Goal: Information Seeking & Learning: Learn about a topic

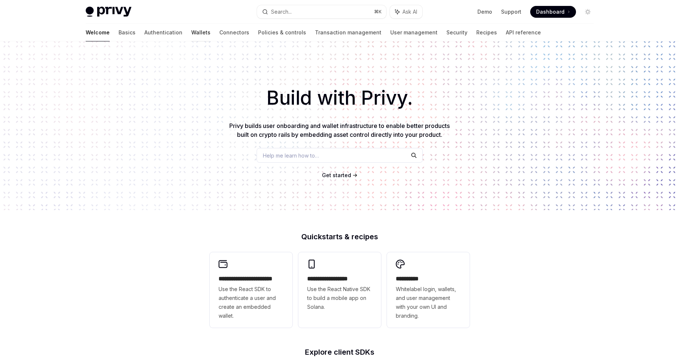
click at [191, 33] on link "Wallets" at bounding box center [200, 33] width 19 height 18
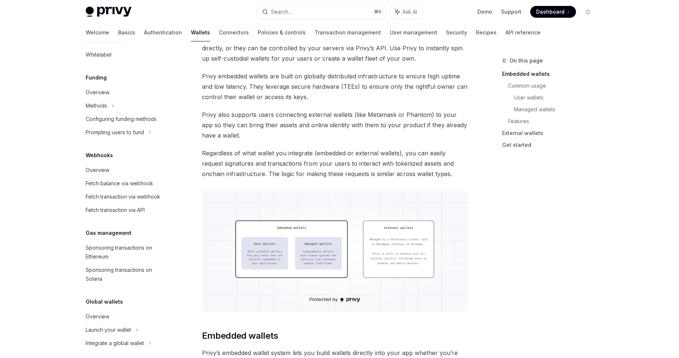
scroll to position [282, 0]
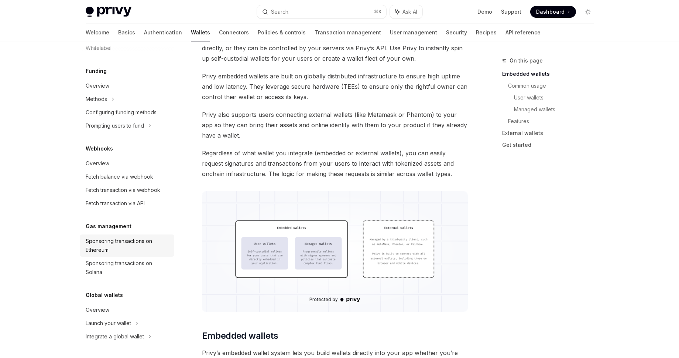
click at [139, 236] on link "Sponsoring transactions on Ethereum" at bounding box center [127, 245] width 95 height 22
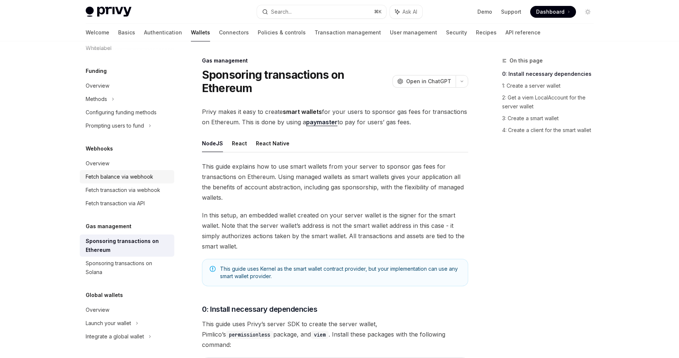
click at [146, 175] on div "Fetch balance via webhook" at bounding box center [120, 176] width 68 height 9
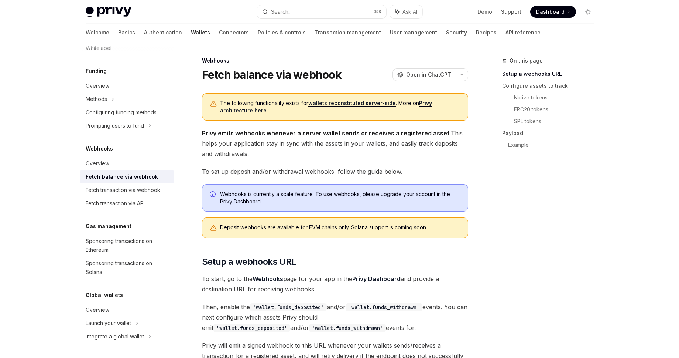
click at [338, 100] on link "wallets reconstituted server-side" at bounding box center [352, 103] width 88 height 7
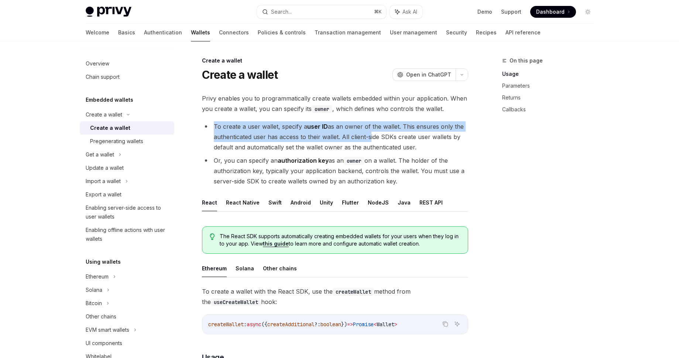
drag, startPoint x: 264, startPoint y: 115, endPoint x: 367, endPoint y: 133, distance: 104.7
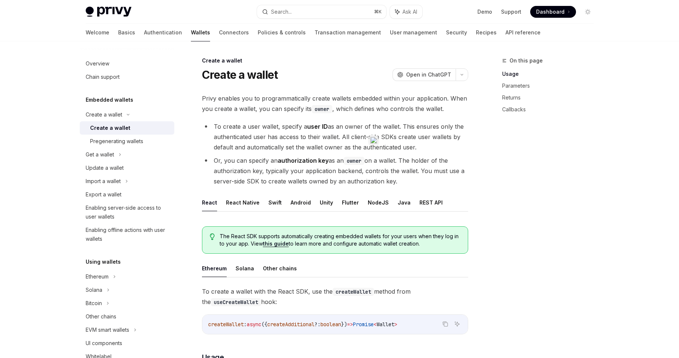
click at [488, 144] on div "On this page Usage Parameters Returns Callbacks" at bounding box center [544, 206] width 112 height 301
click at [421, 202] on button "REST API" at bounding box center [431, 202] width 23 height 17
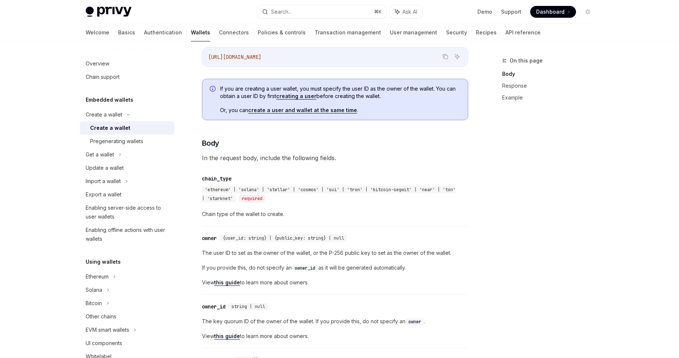
scroll to position [279, 0]
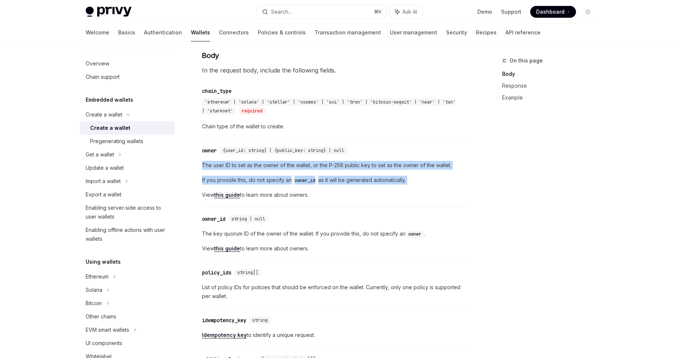
drag, startPoint x: 339, startPoint y: 186, endPoint x: 371, endPoint y: 150, distance: 47.6
click at [371, 150] on div "​ owner {user_id: string} | {public_key: string} | null The user ID to set as t…" at bounding box center [335, 174] width 266 height 65
click at [350, 178] on span "If you provide this, do not specify an owner_id as it will be generated automat…" at bounding box center [335, 179] width 266 height 9
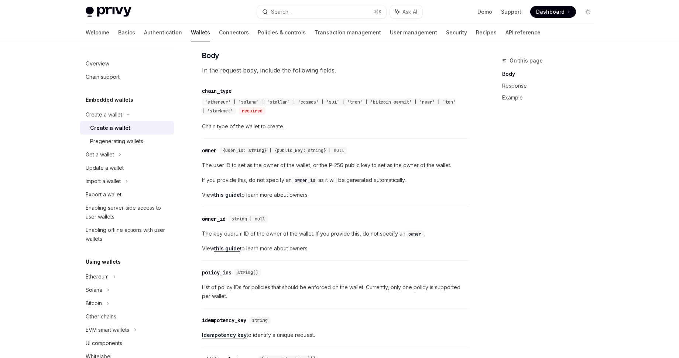
scroll to position [367, 0]
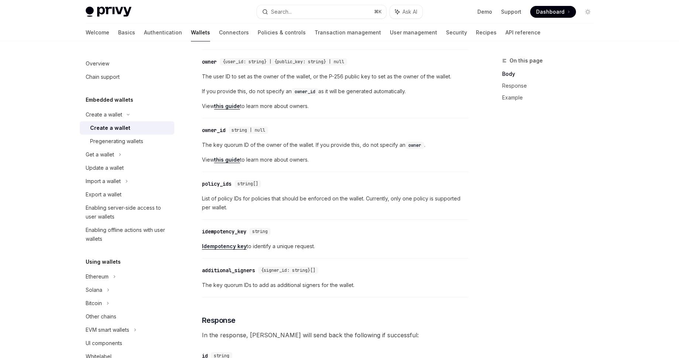
click at [355, 171] on div "​ owner_id string | null The key quorum ID of the owner of the wallet. If you p…" at bounding box center [335, 147] width 266 height 50
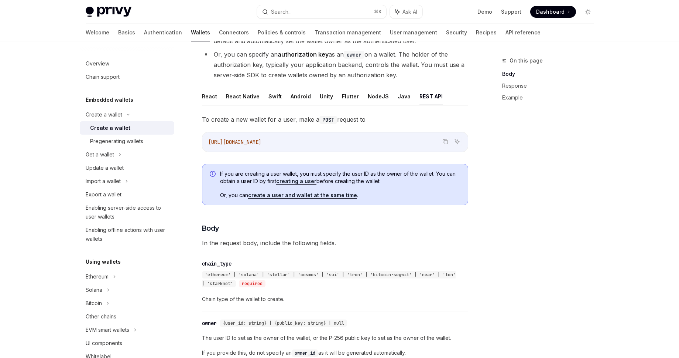
scroll to position [0, 0]
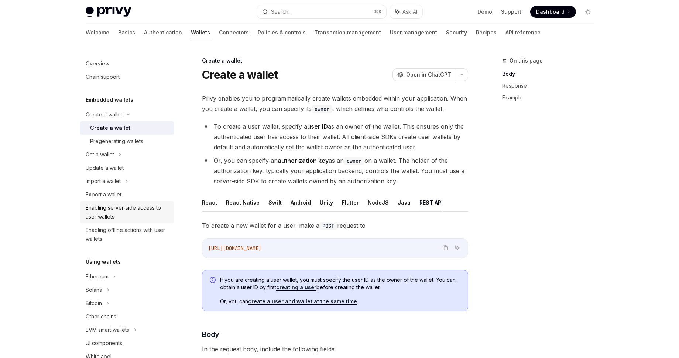
click at [149, 209] on div "Enabling server-side access to user wallets" at bounding box center [128, 212] width 84 height 18
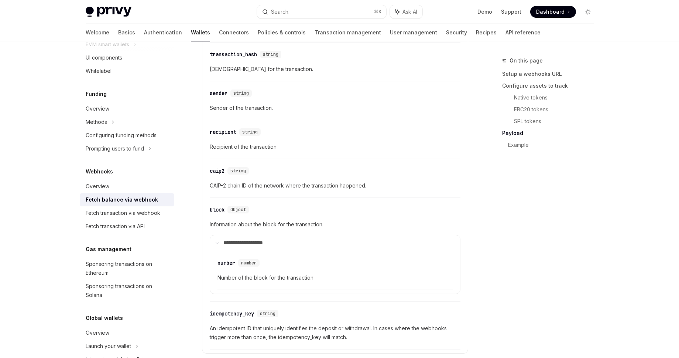
scroll to position [1313, 0]
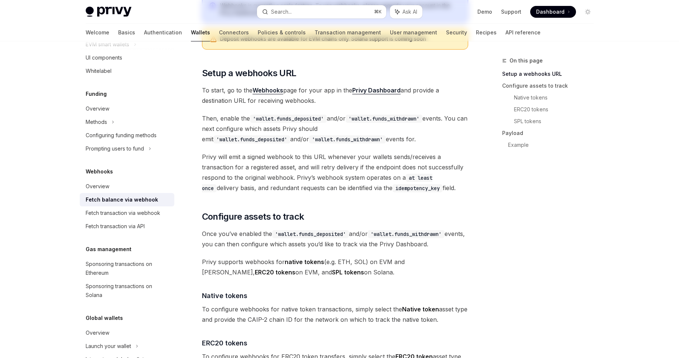
scroll to position [0, 0]
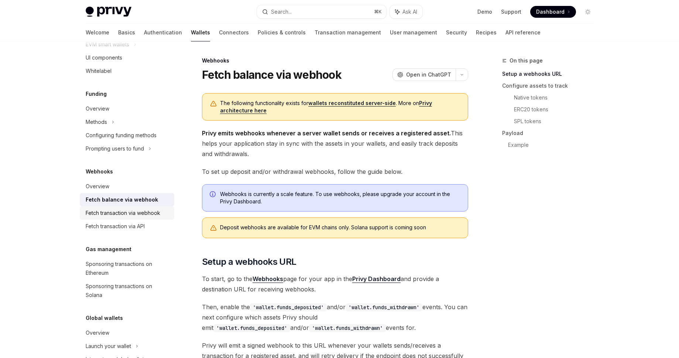
click at [136, 216] on div "Fetch transaction via webhook" at bounding box center [123, 212] width 75 height 9
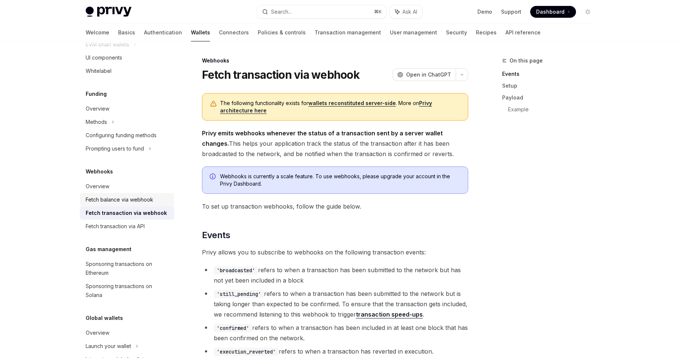
click at [143, 201] on div "Fetch balance via webhook" at bounding box center [120, 199] width 68 height 9
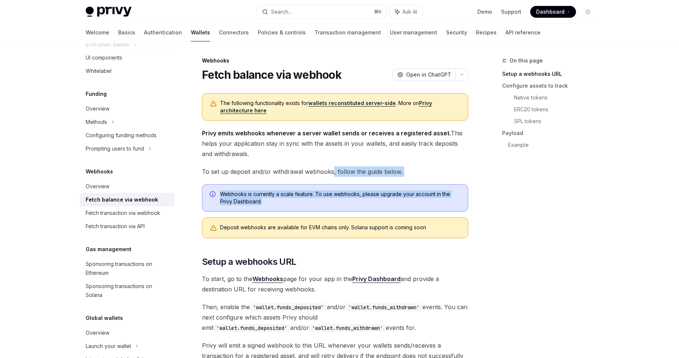
drag, startPoint x: 347, startPoint y: 210, endPoint x: 332, endPoint y: 169, distance: 43.6
click at [290, 187] on div "Webhooks is currently a scale feature. To use webhooks, please upgrade your acc…" at bounding box center [335, 197] width 266 height 27
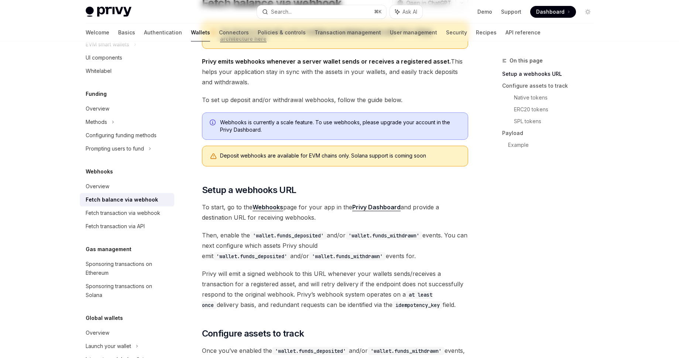
scroll to position [149, 0]
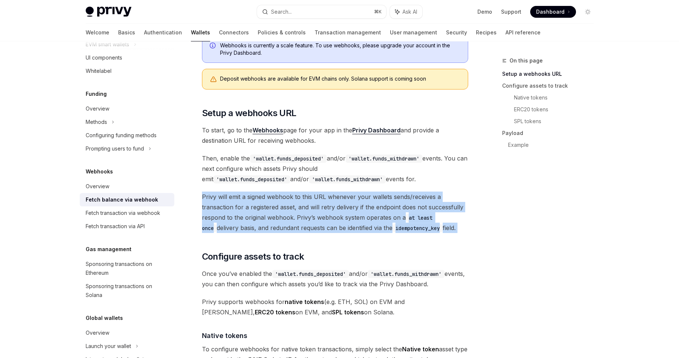
drag, startPoint x: 286, startPoint y: 184, endPoint x: 291, endPoint y: 248, distance: 63.8
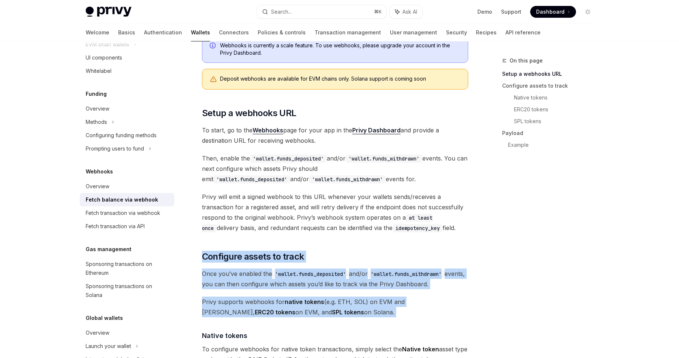
drag, startPoint x: 269, startPoint y: 241, endPoint x: 317, endPoint y: 308, distance: 82.8
click at [301, 304] on strong "native tokens" at bounding box center [305, 301] width 40 height 7
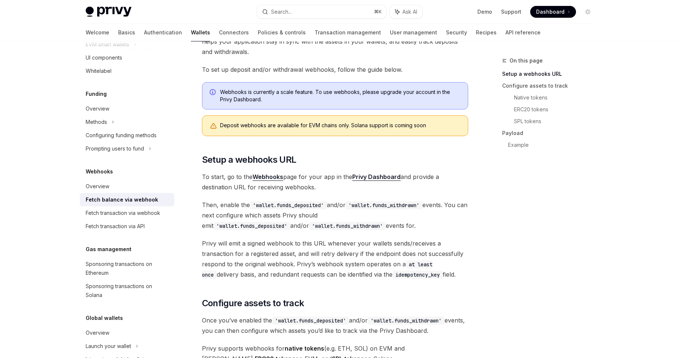
scroll to position [0, 0]
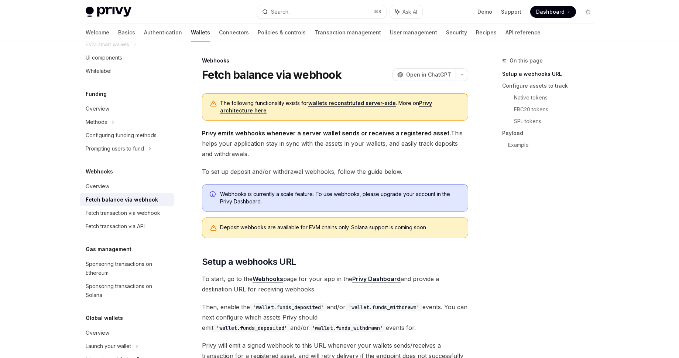
click at [424, 105] on link "Privy architecture here" at bounding box center [326, 107] width 212 height 14
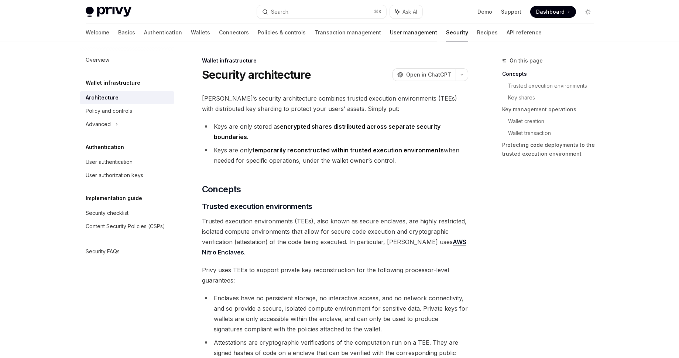
click at [390, 36] on link "User management" at bounding box center [413, 33] width 47 height 18
type textarea "*"
